Goal: Submit feedback/report problem

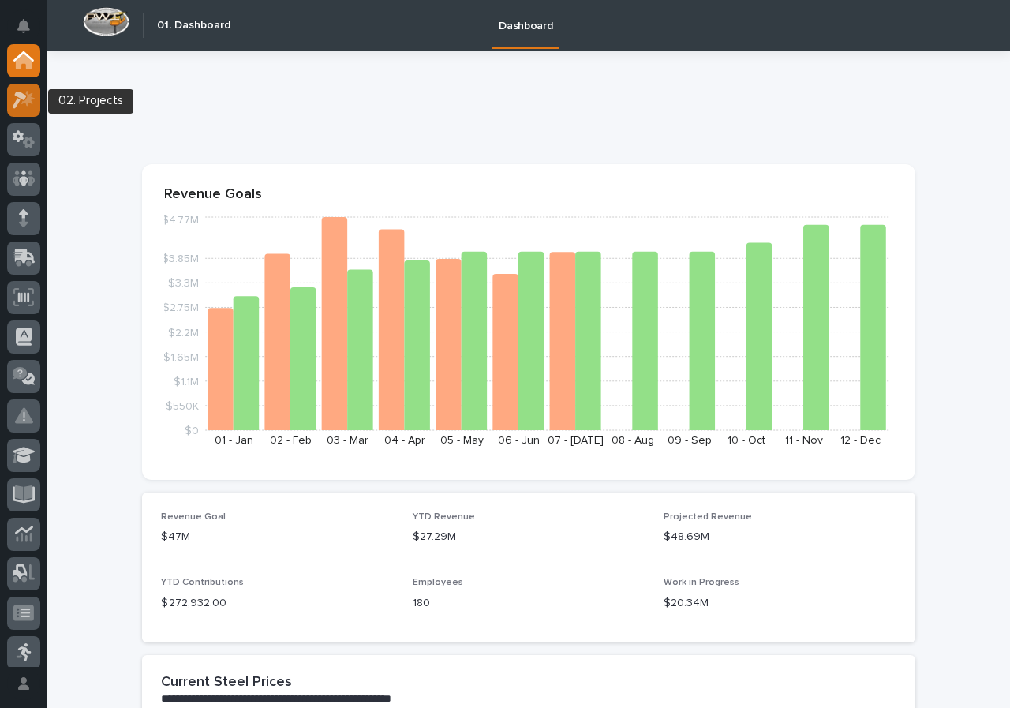
click at [28, 91] on icon at bounding box center [24, 100] width 23 height 18
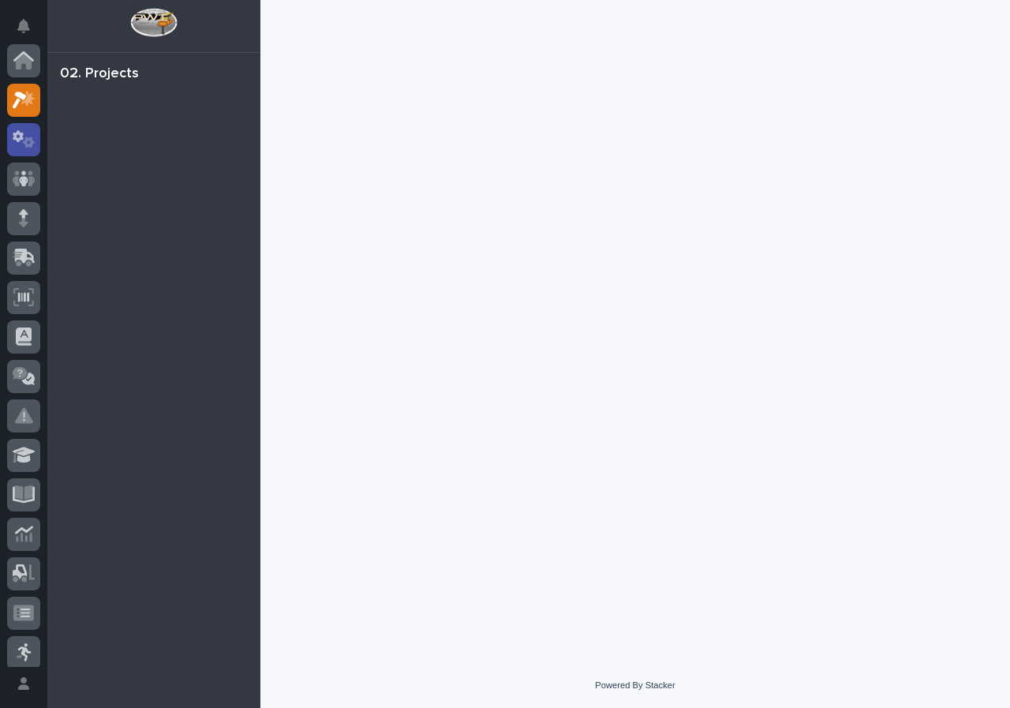
scroll to position [39, 0]
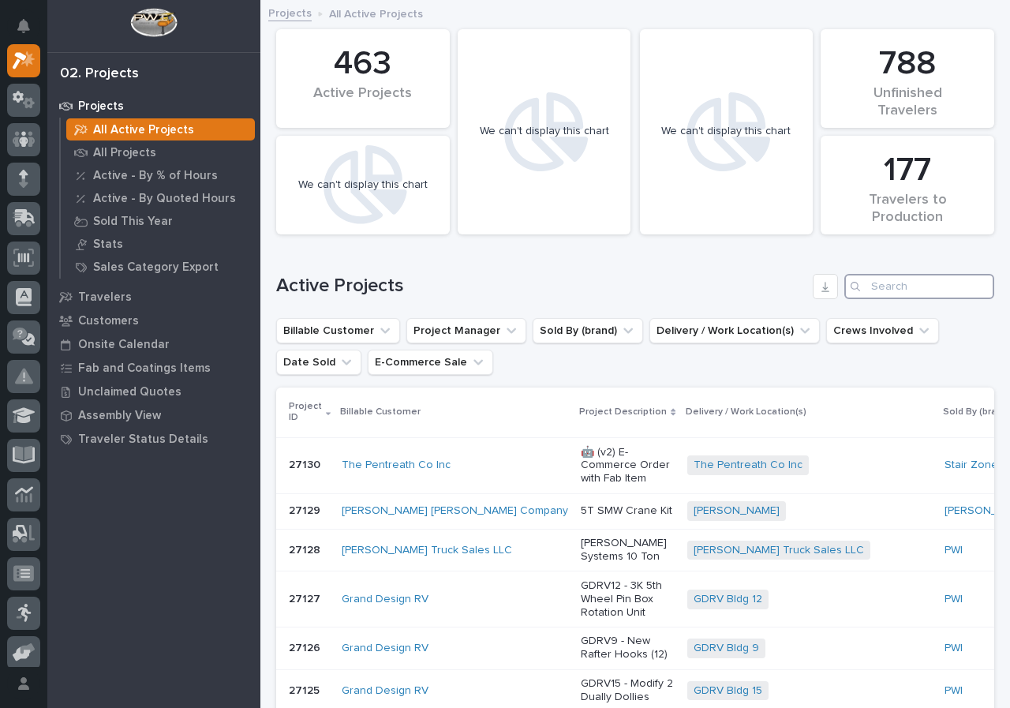
click at [888, 296] on input "Search" at bounding box center [919, 286] width 150 height 25
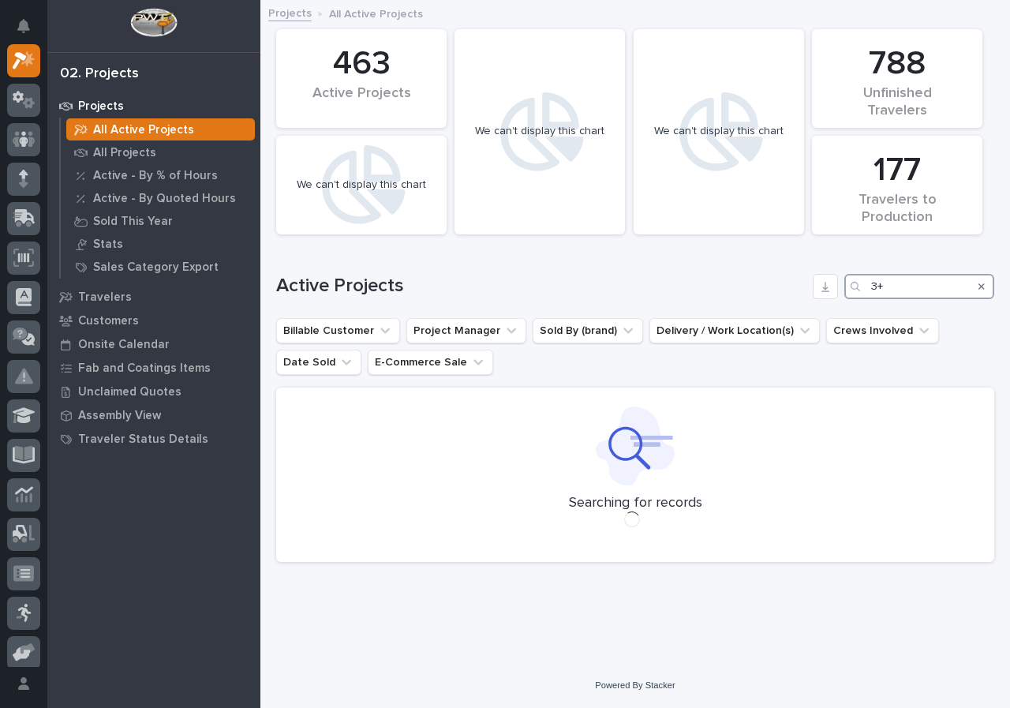
type input "3"
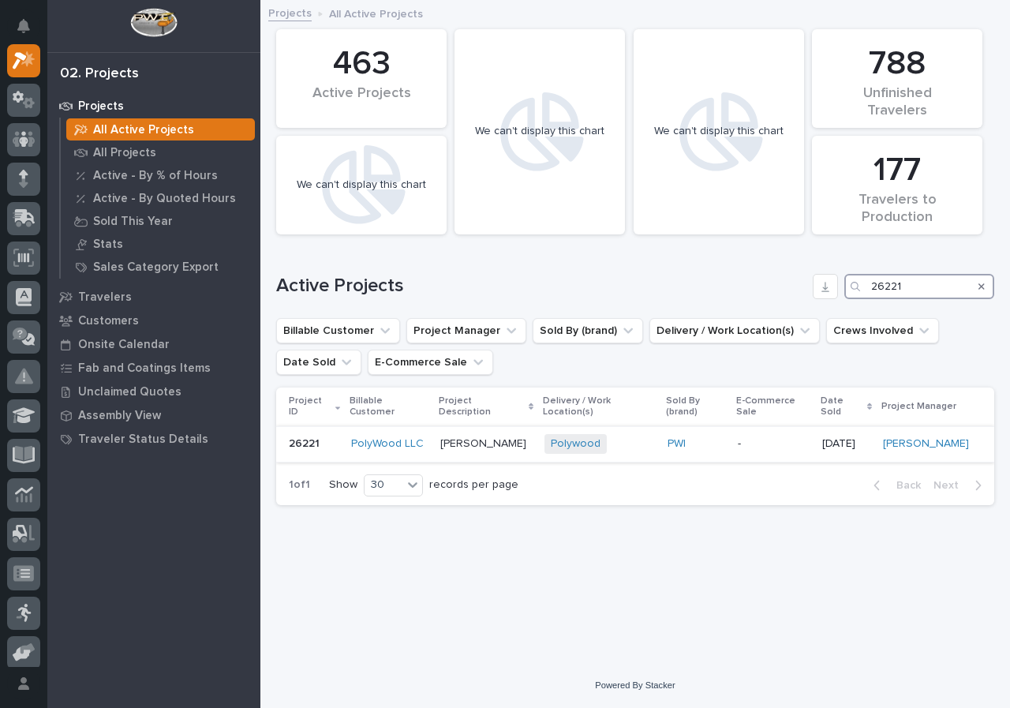
type input "26221"
click at [669, 448] on td "PWI" at bounding box center [696, 444] width 70 height 36
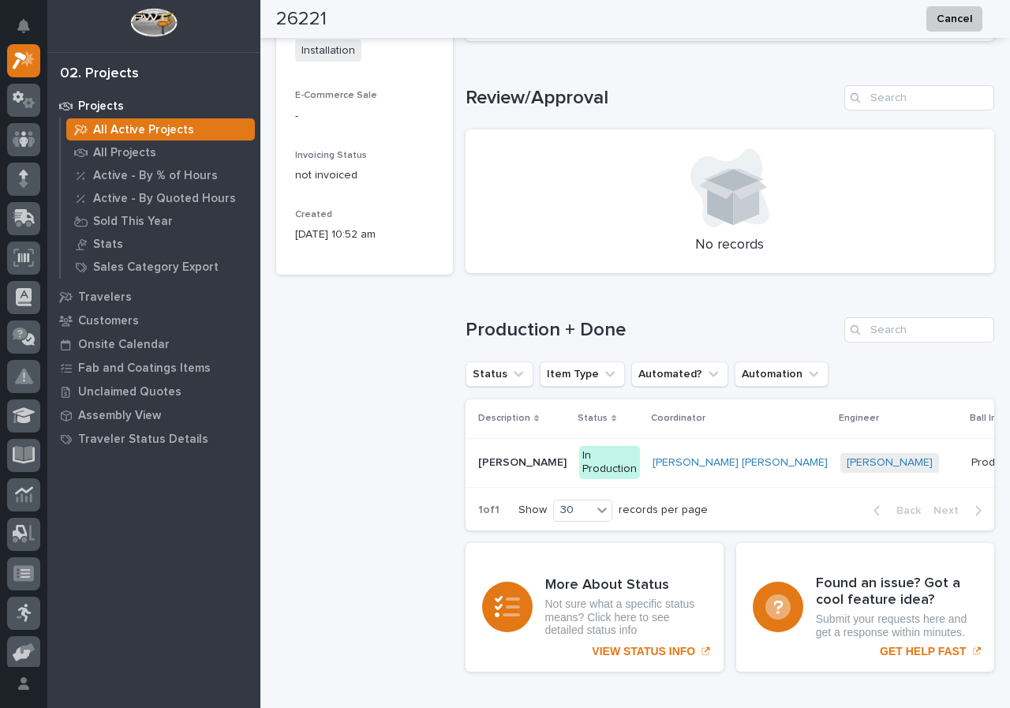
scroll to position [868, 0]
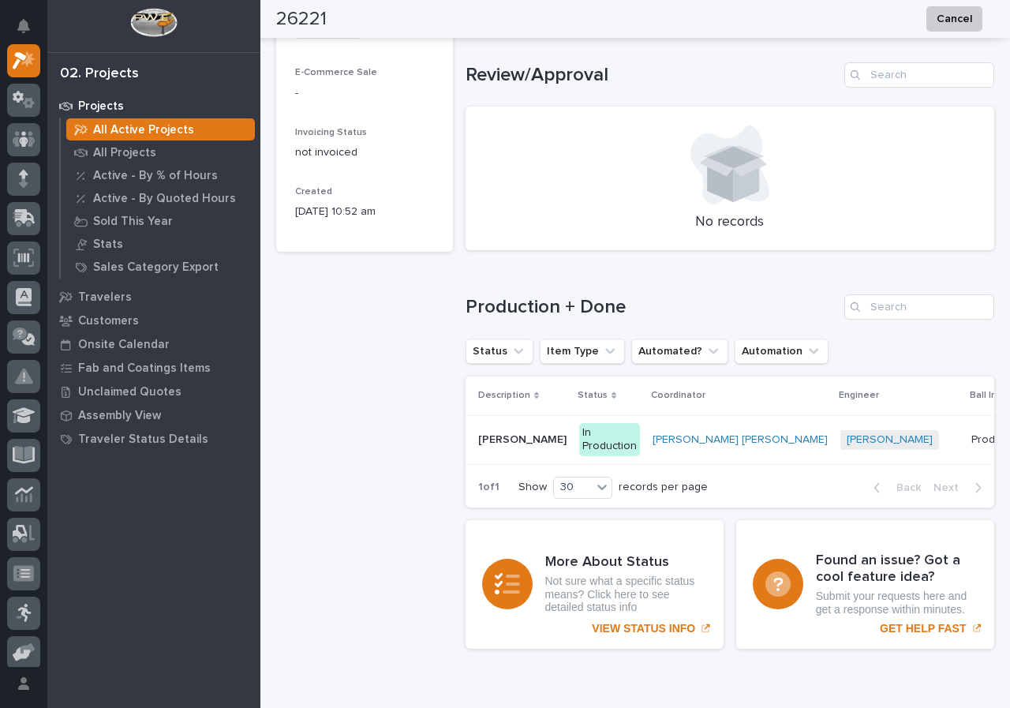
click at [532, 450] on div "Chiller Mezzanine Chiller Mezzanine" at bounding box center [522, 440] width 88 height 26
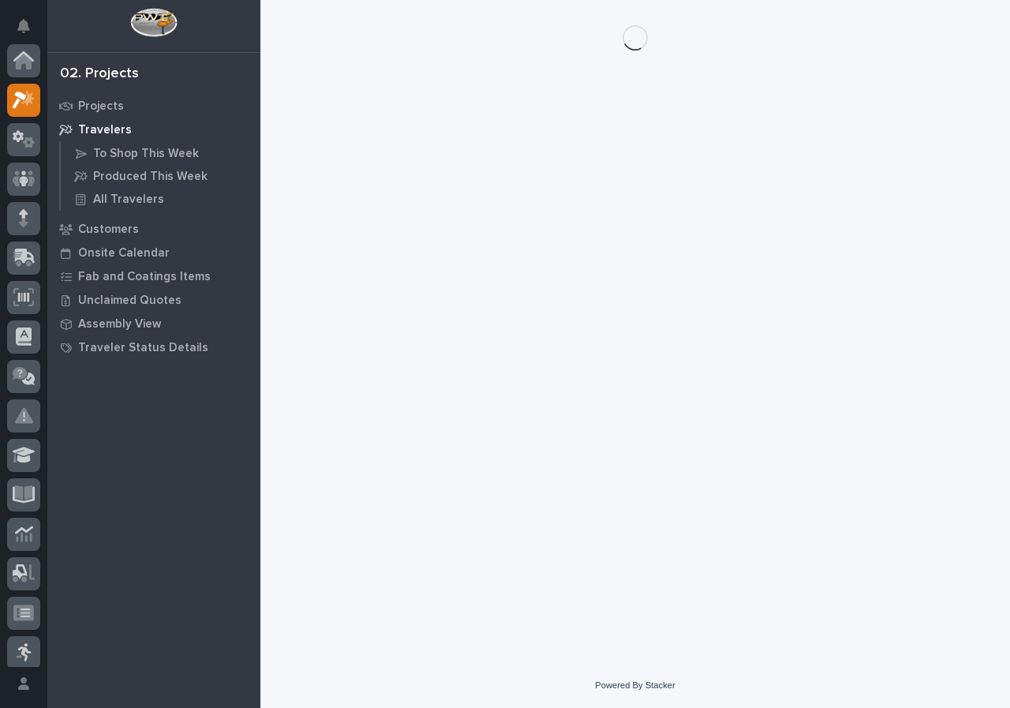
scroll to position [39, 0]
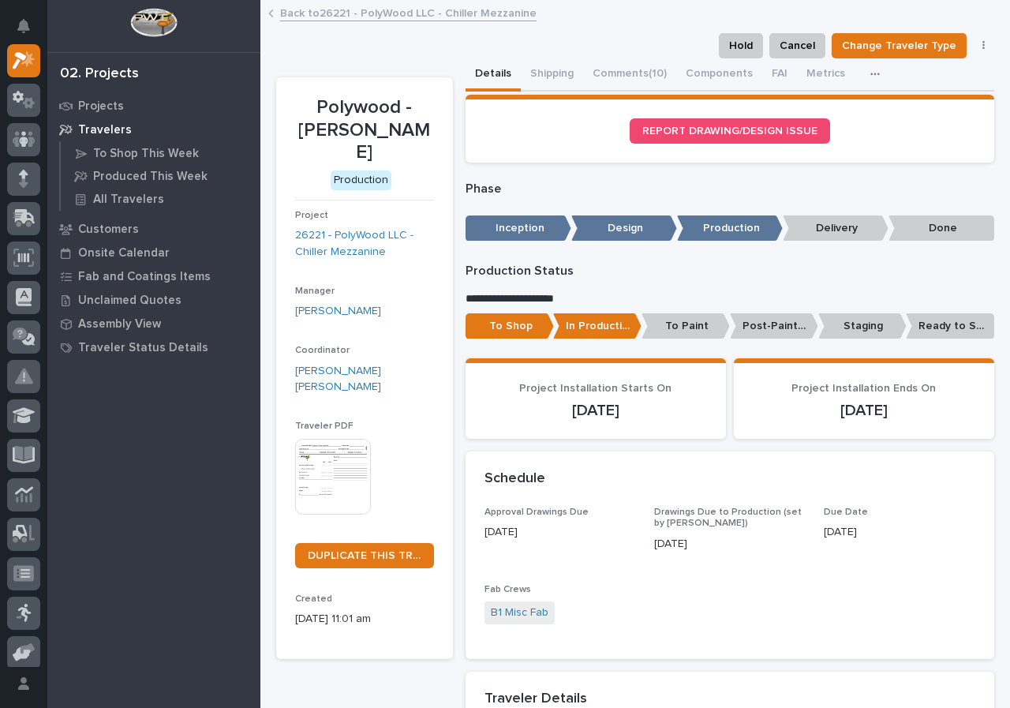
click at [769, 114] on section "REPORT DRAWING/DESIGN ISSUE" at bounding box center [730, 129] width 529 height 68
click at [765, 133] on span "REPORT DRAWING/DESIGN ISSUE" at bounding box center [729, 130] width 175 height 11
